Goal: Task Accomplishment & Management: Use online tool/utility

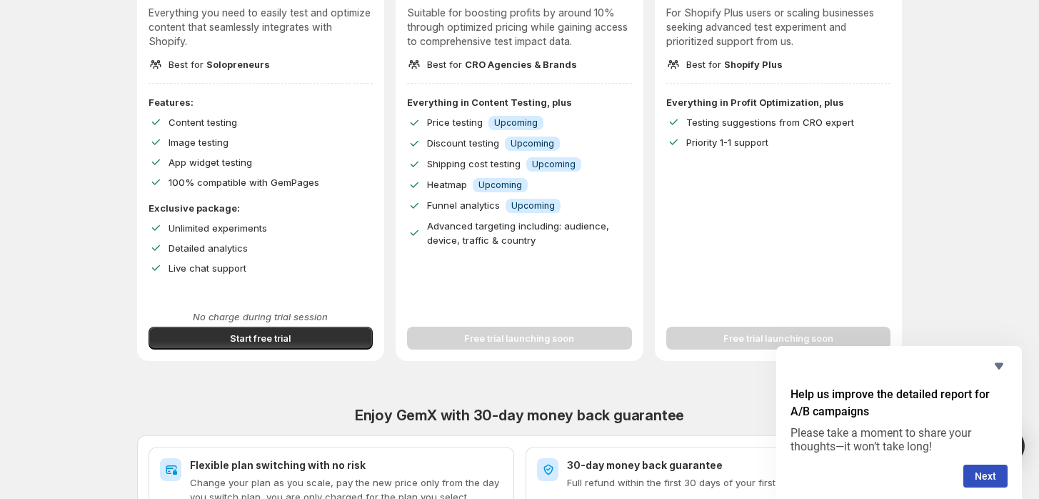
scroll to position [317, 0]
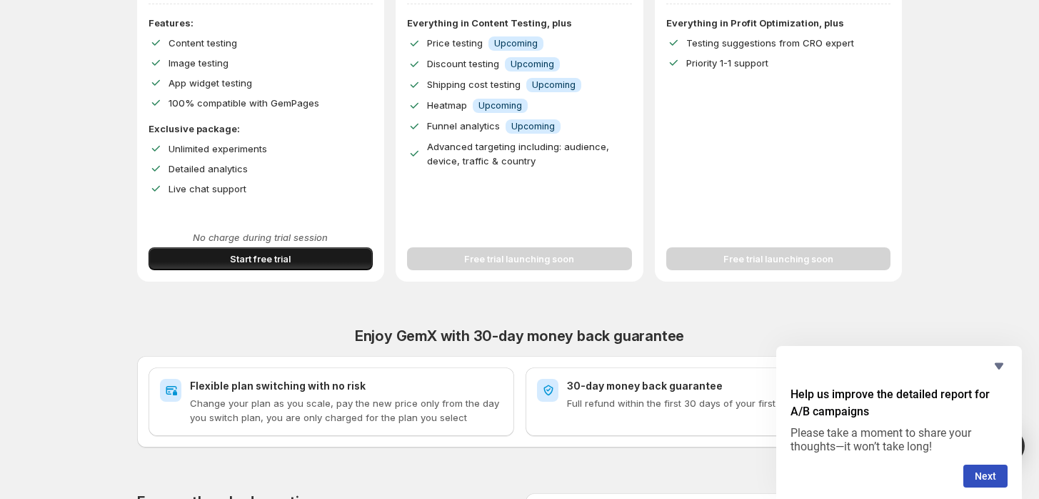
click at [306, 254] on button "Start free trial" at bounding box center [261, 258] width 225 height 23
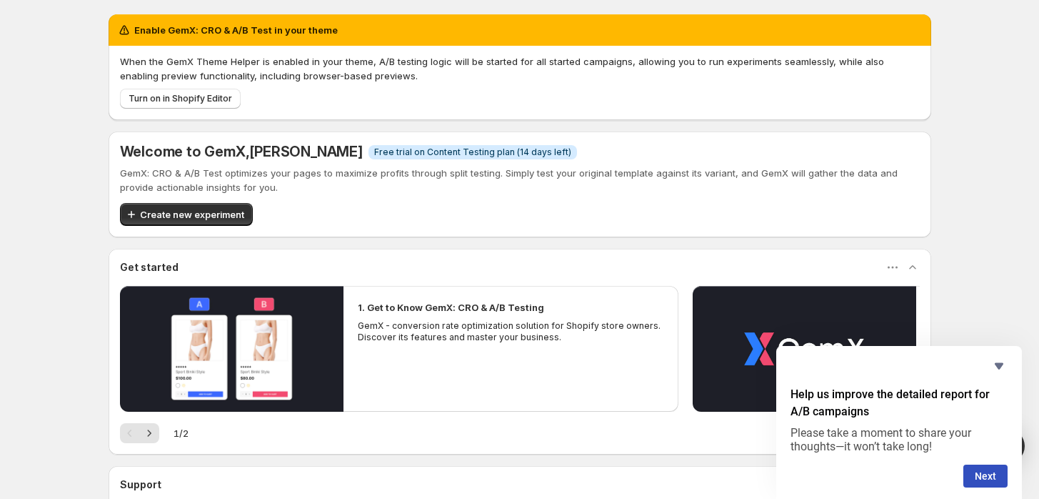
click at [175, 95] on span "Turn on in Shopify Editor" at bounding box center [181, 98] width 104 height 11
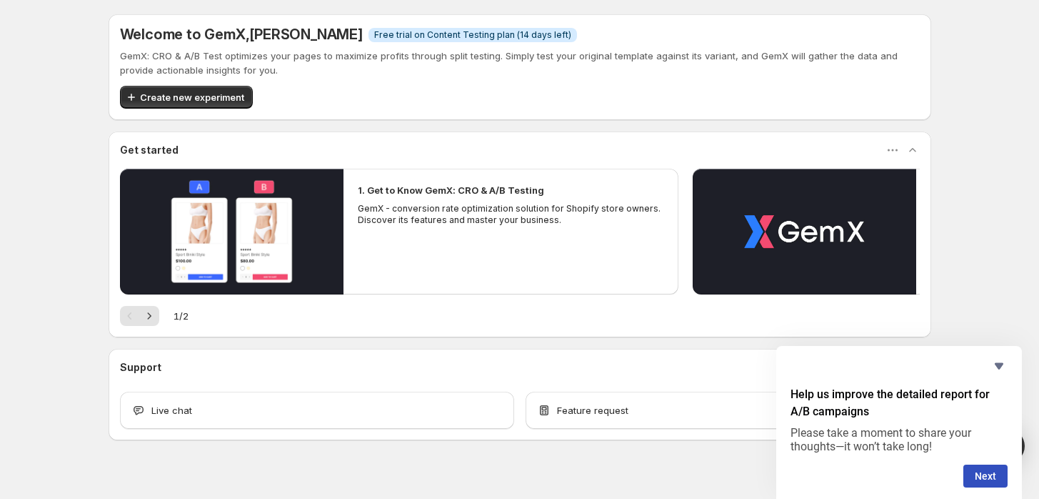
click at [202, 93] on span "Create new experiment" at bounding box center [192, 97] width 104 height 14
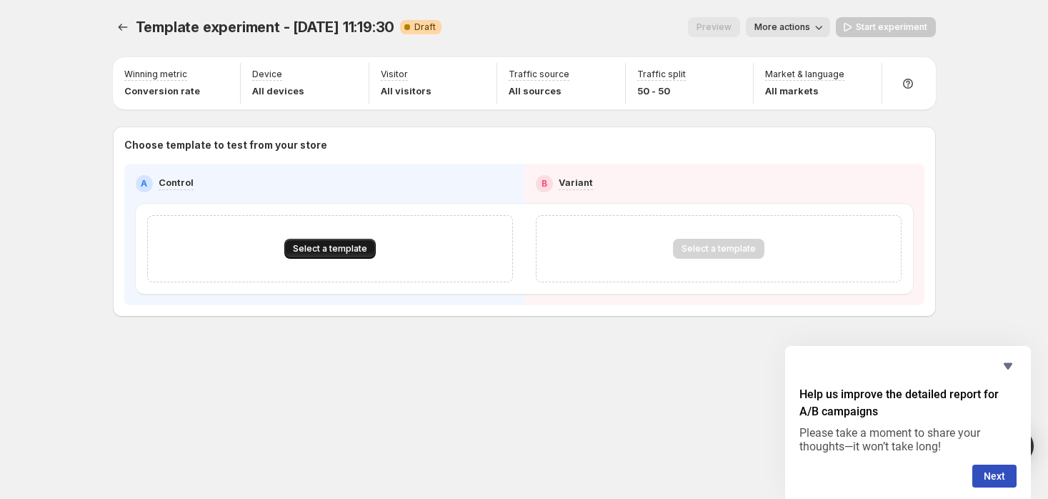
click at [334, 255] on button "Select a template" at bounding box center [329, 249] width 91 height 20
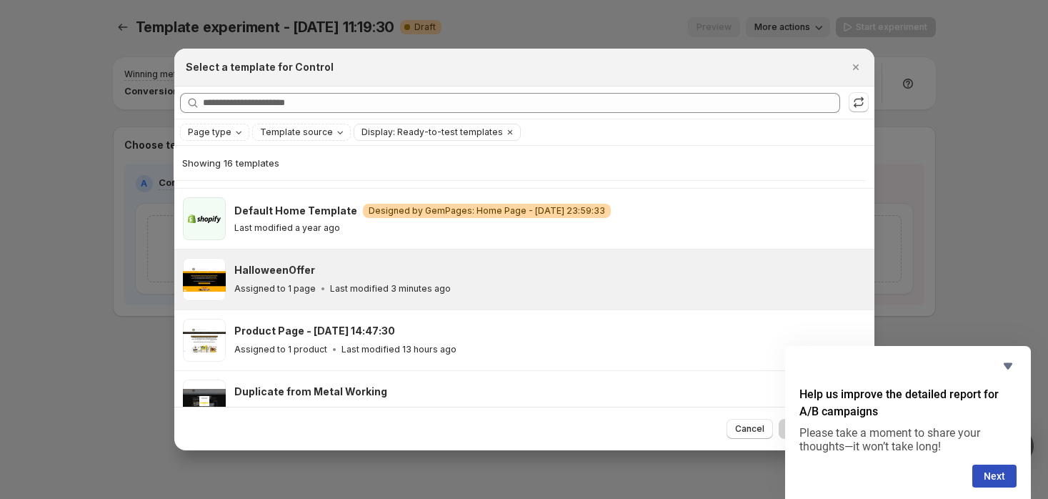
scroll to position [193, 0]
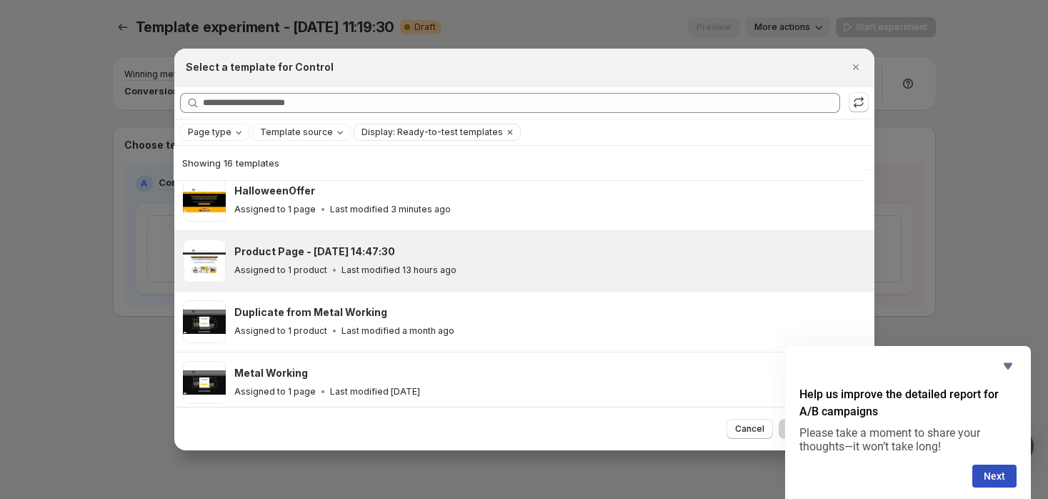
click at [284, 265] on p "Assigned to 1 product" at bounding box center [280, 269] width 93 height 11
click at [1004, 369] on icon "Hide survey" at bounding box center [1007, 365] width 17 height 17
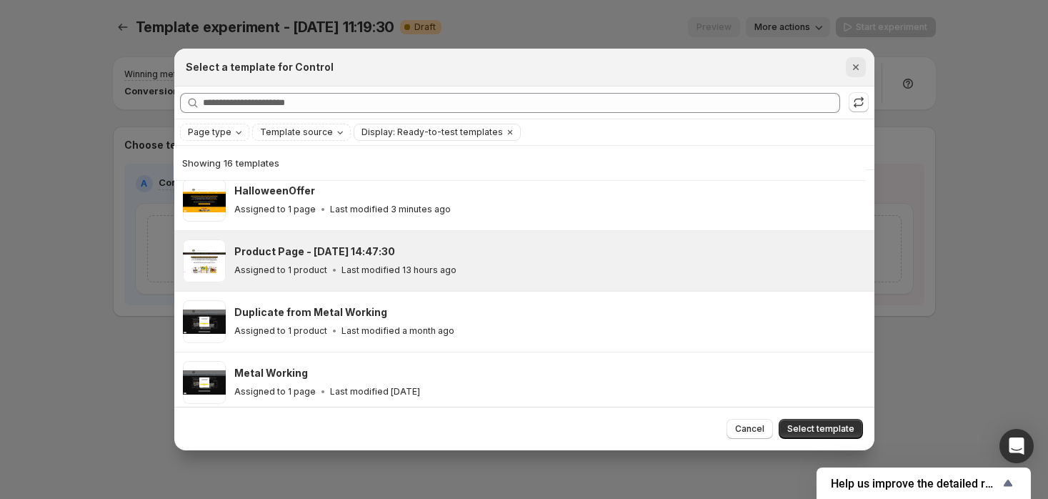
click at [848, 69] on icon "Close" at bounding box center [855, 67] width 14 height 14
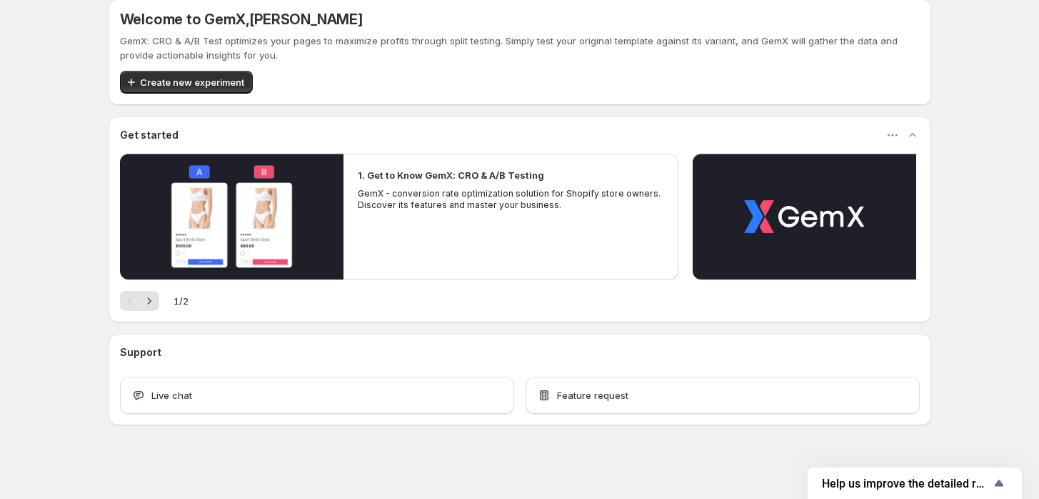
scroll to position [19, 0]
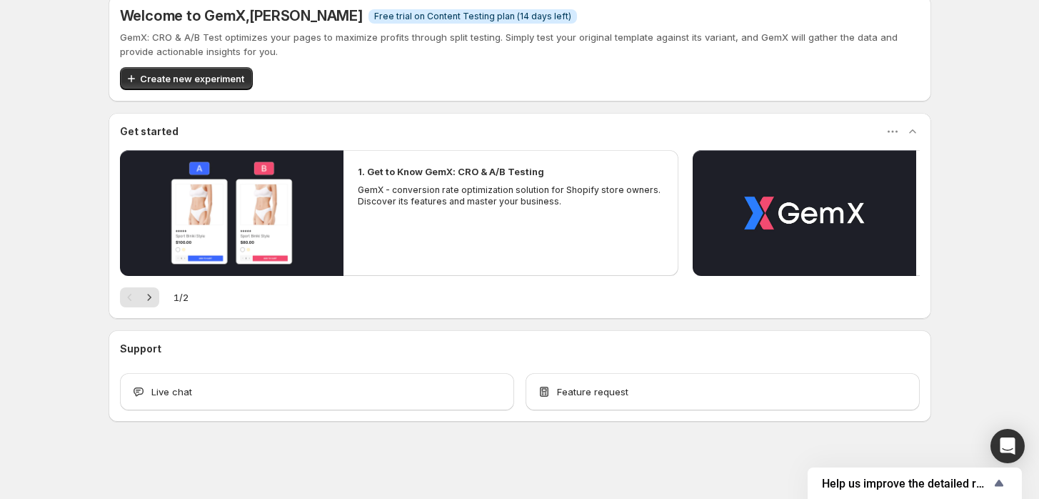
click at [176, 81] on span "Create new experiment" at bounding box center [192, 78] width 104 height 14
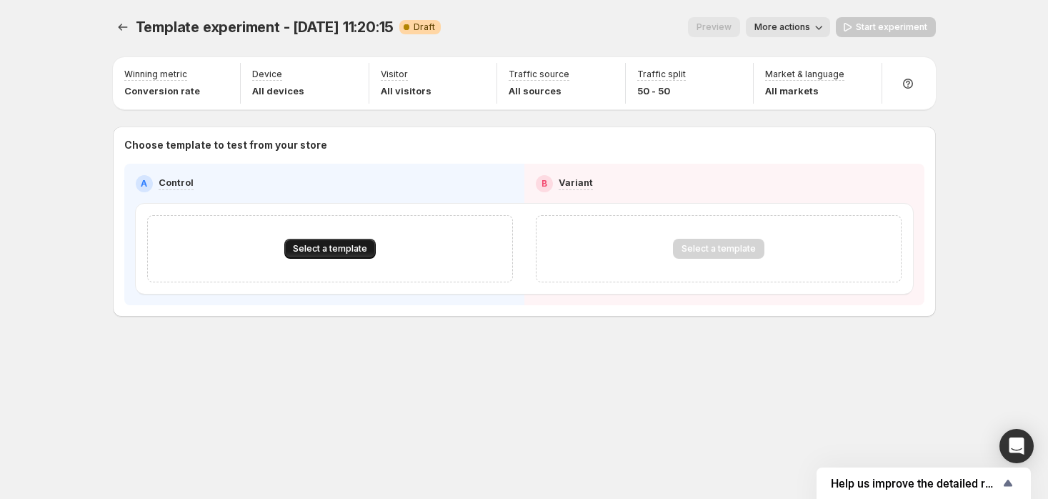
click at [324, 251] on span "Select a template" at bounding box center [330, 248] width 74 height 11
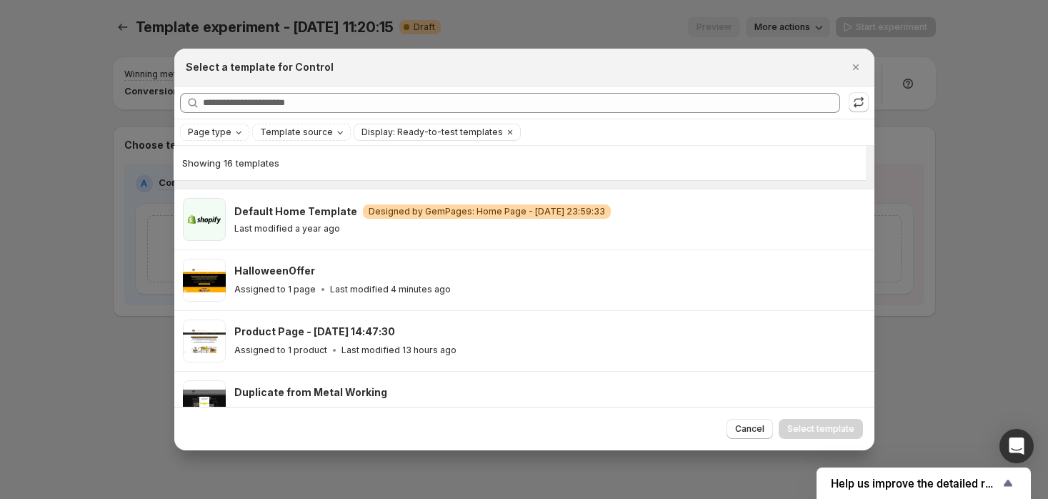
scroll to position [114, 0]
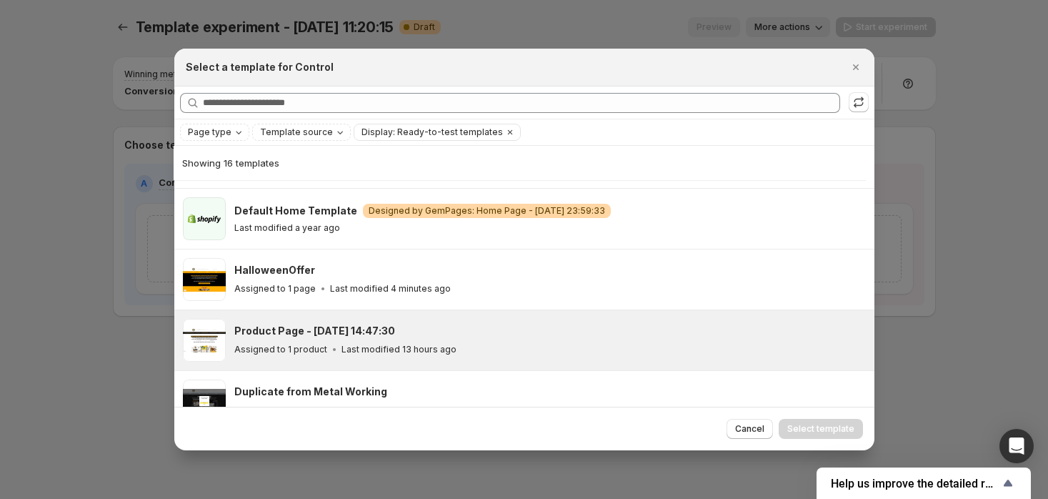
click at [324, 333] on h3 "Product Page - [DATE] 14:47:30" at bounding box center [314, 331] width 161 height 14
click at [816, 424] on span "Select template" at bounding box center [820, 428] width 67 height 11
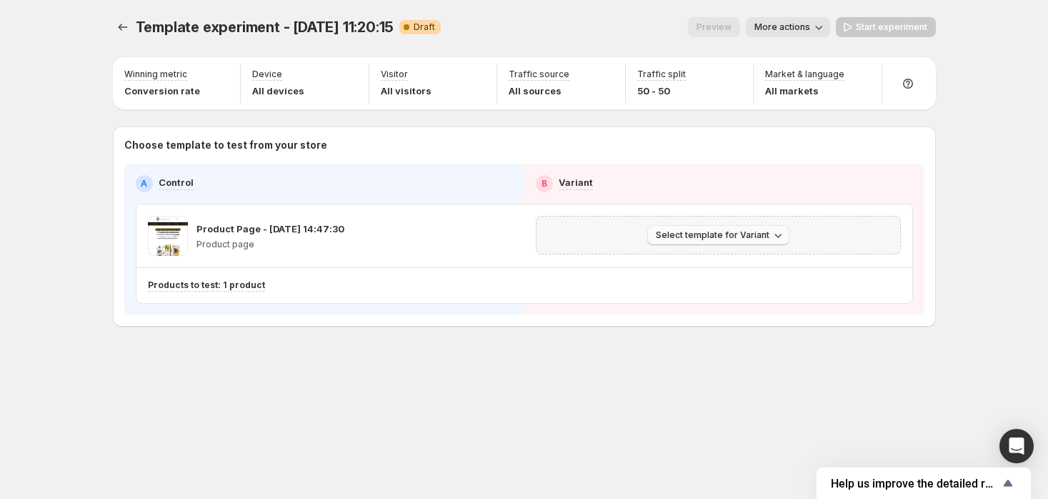
click at [672, 236] on span "Select template for Variant" at bounding box center [713, 234] width 114 height 11
click at [669, 266] on span "Select an existing template" at bounding box center [707, 264] width 121 height 11
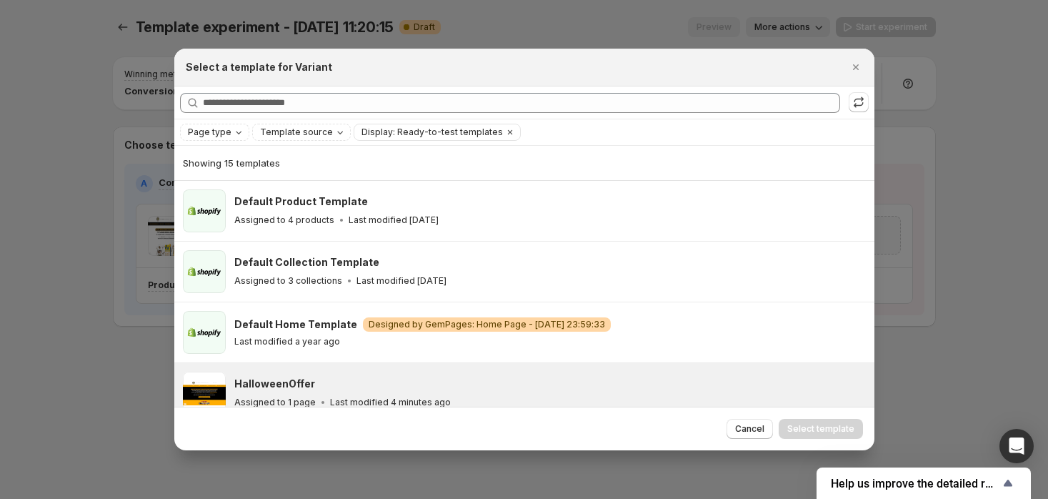
click at [414, 374] on div "HalloweenOffer Assigned to 1 page Last modified 4 minutes ago" at bounding box center [549, 392] width 631 height 43
click at [842, 430] on span "Select template" at bounding box center [820, 428] width 67 height 11
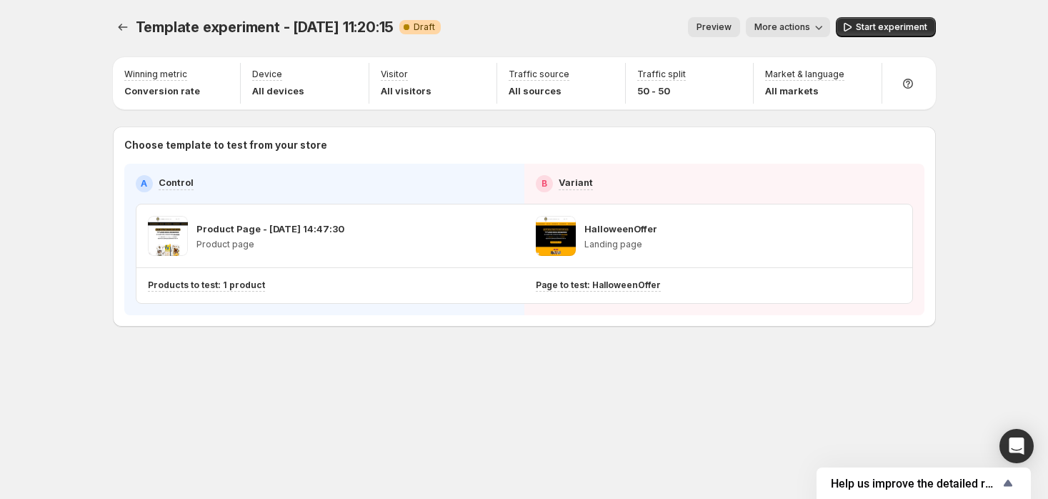
click at [539, 350] on div "Template experiment - Oct 9, 11:20:15. This page is ready Template experiment -…" at bounding box center [524, 202] width 857 height 404
click at [782, 23] on span "More actions" at bounding box center [782, 26] width 56 height 11
click at [730, 76] on icon "button" at bounding box center [734, 76] width 14 height 14
drag, startPoint x: 732, startPoint y: 104, endPoint x: 791, endPoint y: 104, distance: 58.6
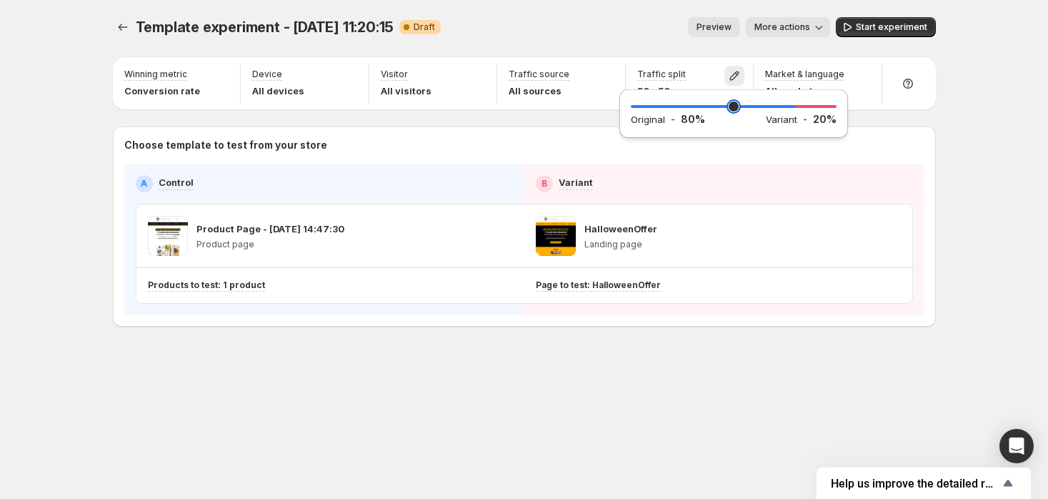
type input "**"
click at [791, 104] on input "range" at bounding box center [734, 106] width 206 height 20
click at [880, 119] on div "Winning metric Conversion rate Device All devices Visitor All visitors Traffic …" at bounding box center [524, 191] width 823 height 269
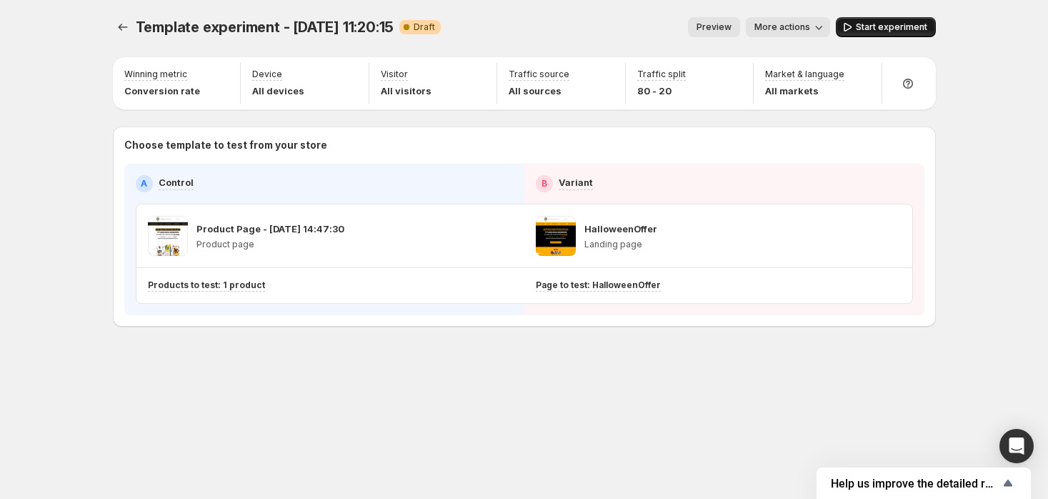
click at [907, 20] on button "Start experiment" at bounding box center [886, 27] width 100 height 20
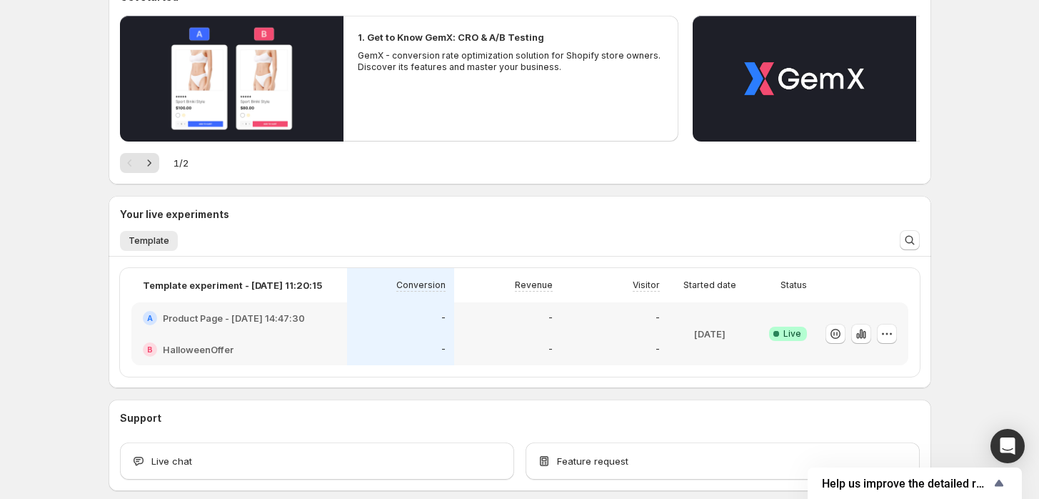
scroll to position [222, 0]
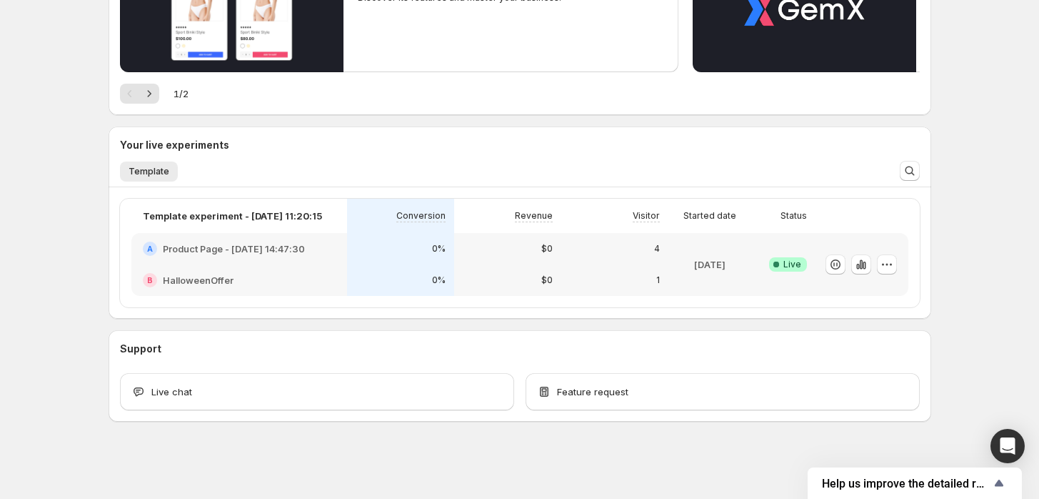
click at [721, 279] on div "Oct 09 2025" at bounding box center [709, 264] width 71 height 46
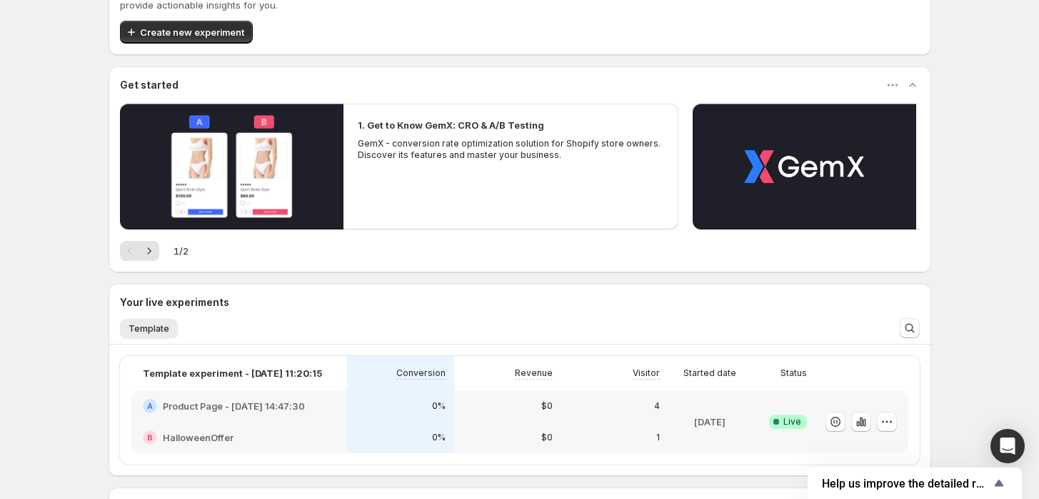
scroll to position [98, 0]
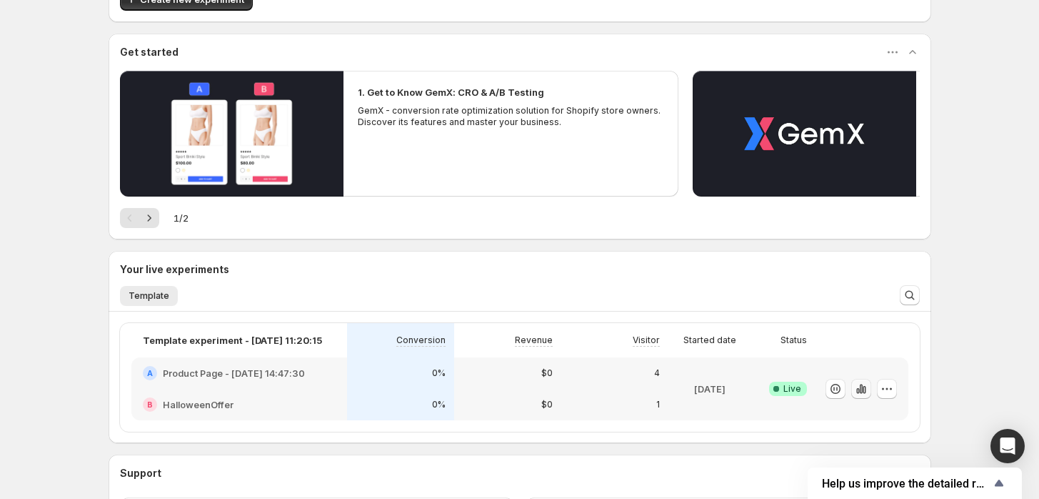
click at [862, 387] on icon "button" at bounding box center [860, 388] width 3 height 9
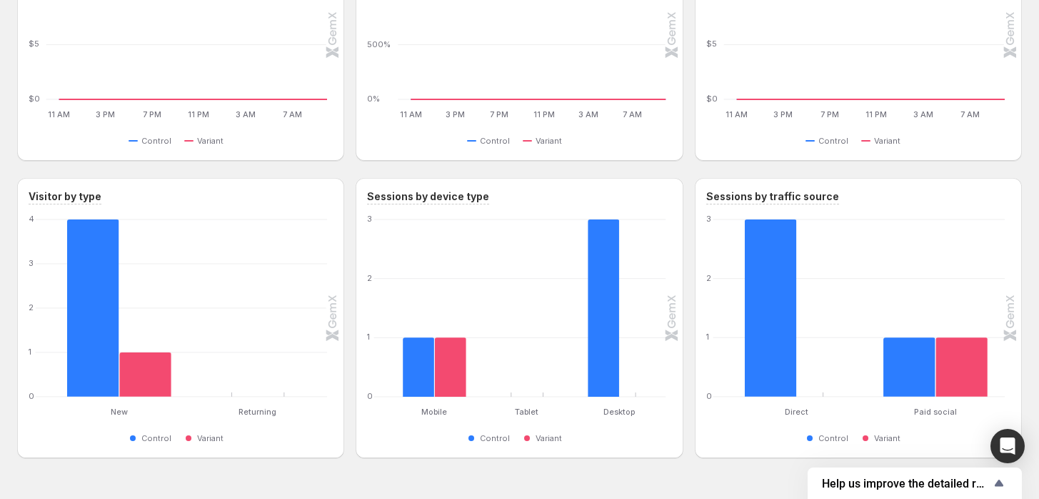
scroll to position [591, 0]
